Goal: Find specific page/section: Find specific page/section

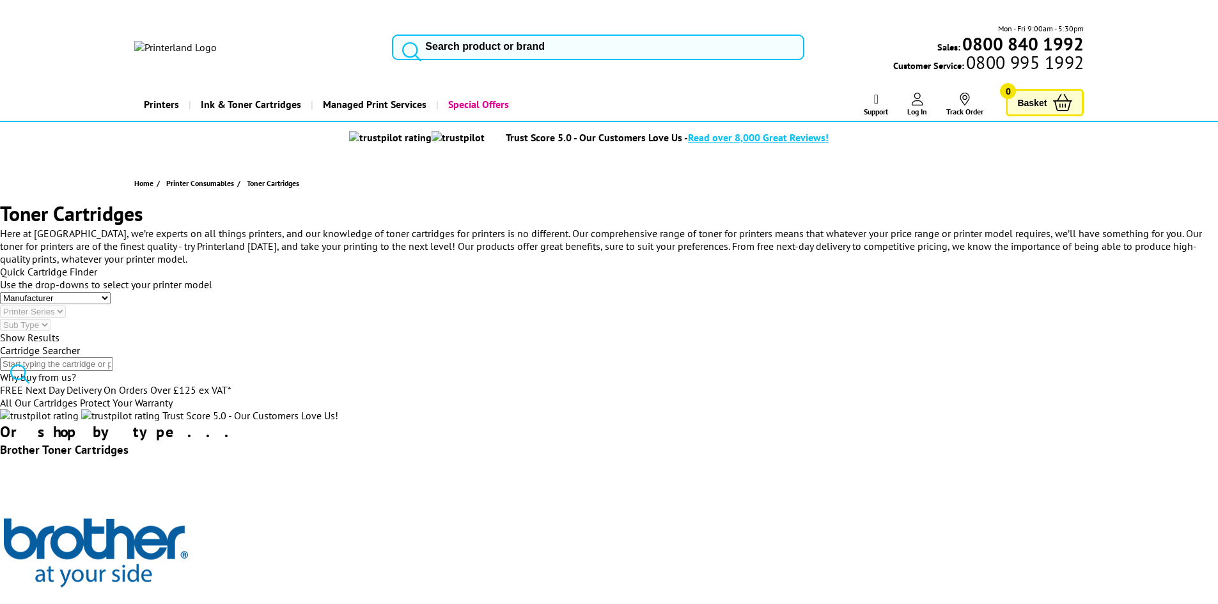
click at [640, 47] on input "search" at bounding box center [598, 48] width 412 height 26
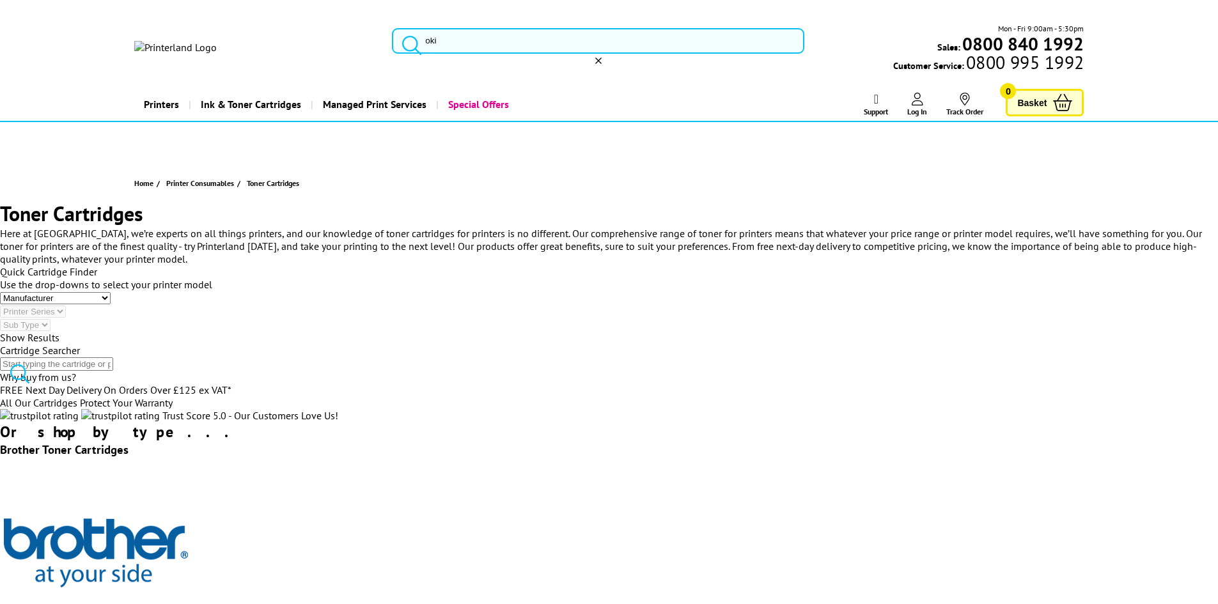
type input "oki"
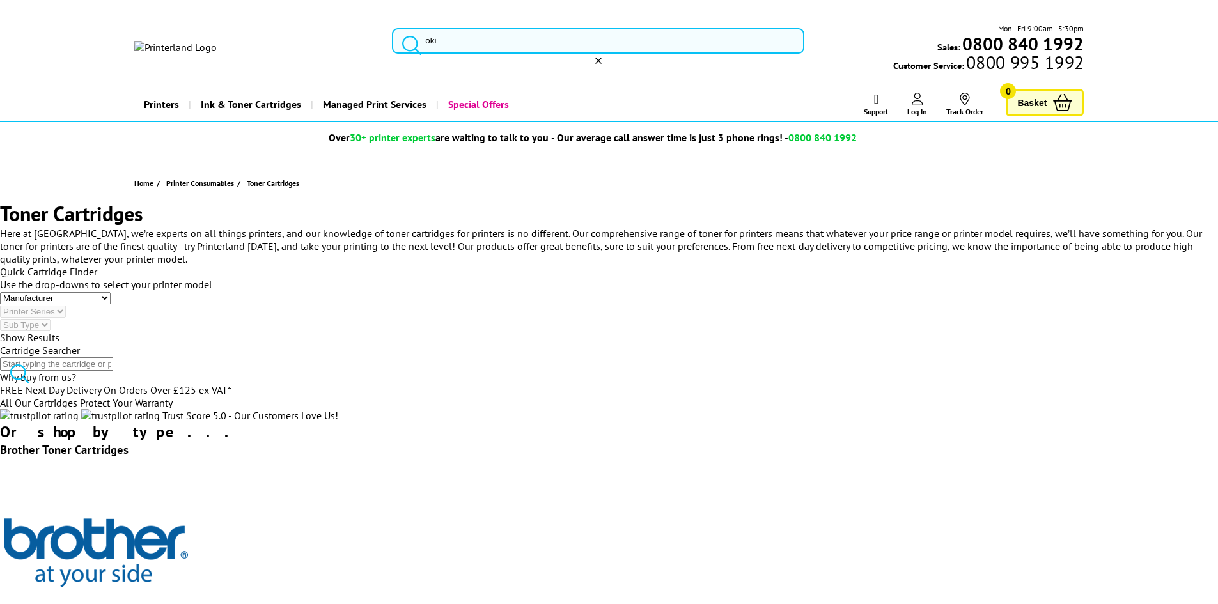
click at [603, 47] on input "oki" at bounding box center [598, 41] width 412 height 26
type input "oki"
